Goal: Task Accomplishment & Management: Manage account settings

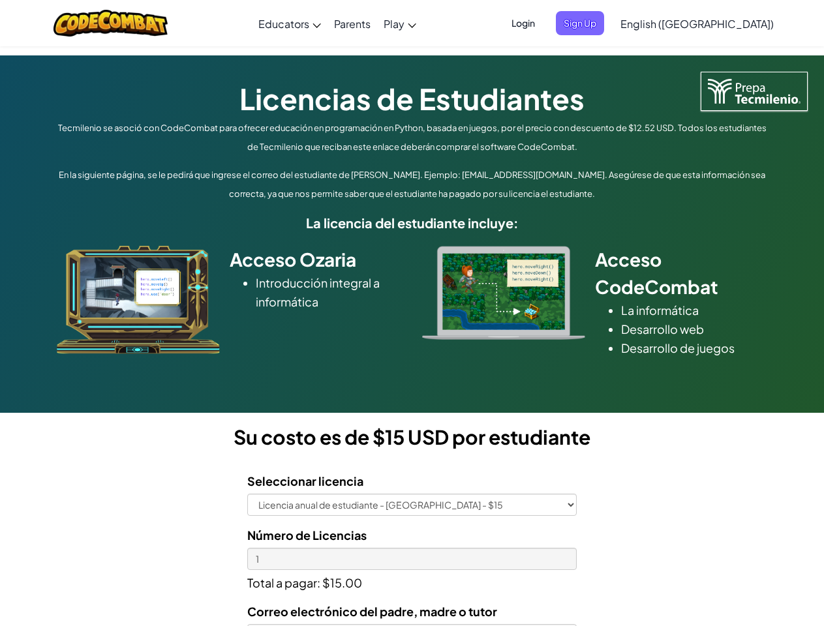
click at [412, 313] on div at bounding box center [503, 293] width 183 height 94
click at [543, 23] on span "Login" at bounding box center [522, 23] width 39 height 24
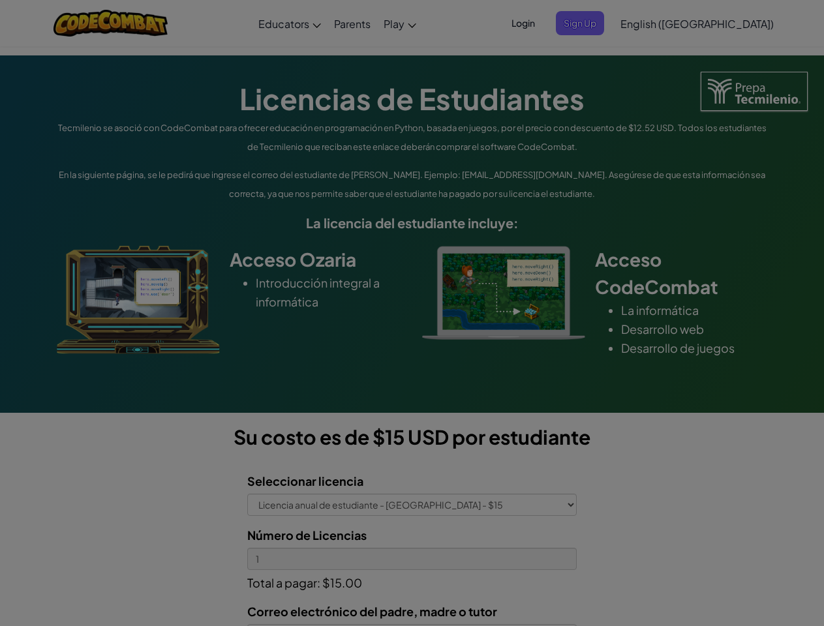
click at [601, 23] on div at bounding box center [412, 313] width 824 height 626
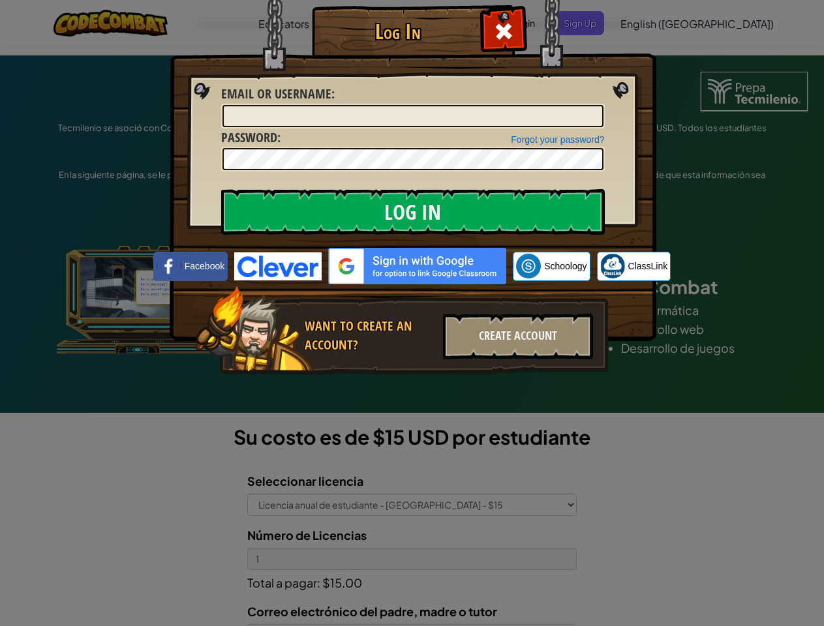
click at [659, 23] on div "Log In Unknown Error Email or Username : Forgot your password? Password : Log I…" at bounding box center [412, 313] width 824 height 626
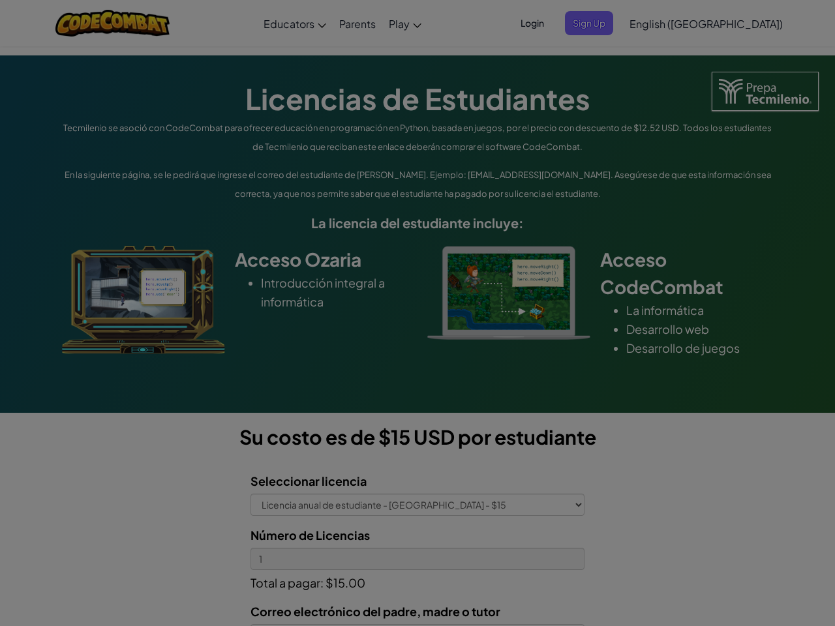
click at [659, 23] on div "Log In Unknown Error Email or Username : Forgot your password? Password : Log I…" at bounding box center [417, 313] width 835 height 626
click at [729, 23] on div at bounding box center [417, 313] width 835 height 626
